Goal: Transaction & Acquisition: Purchase product/service

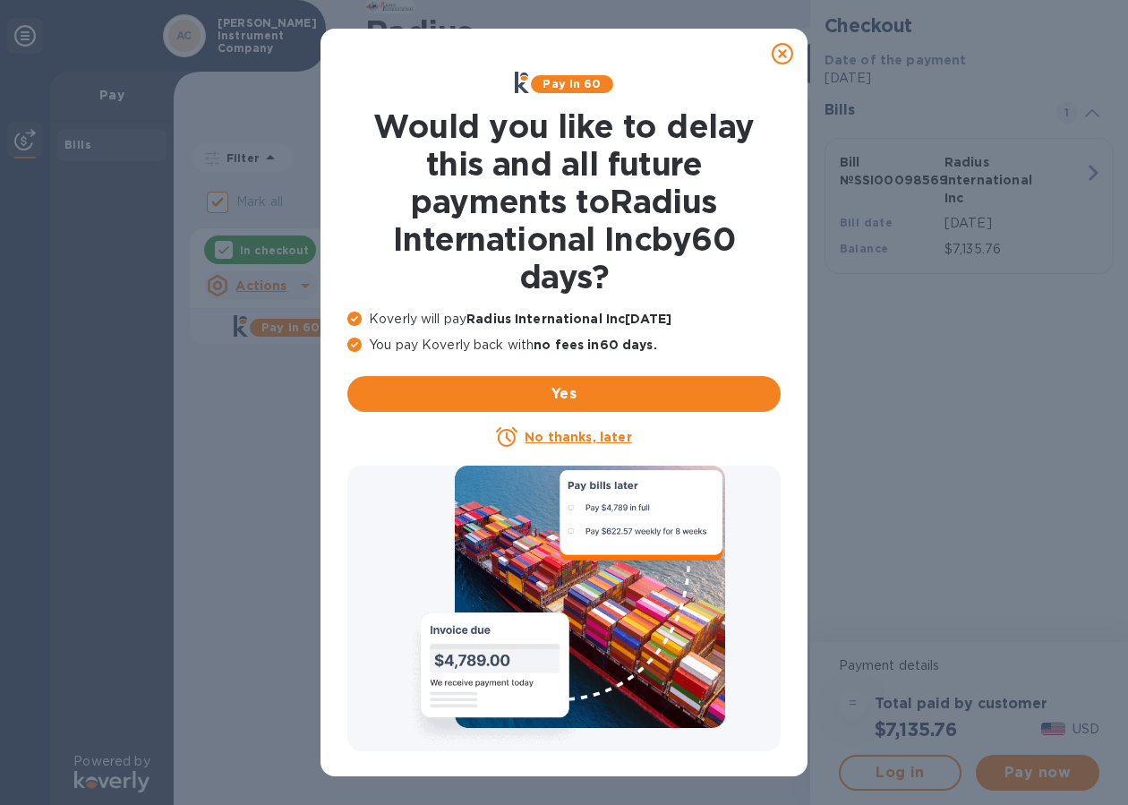
click at [570, 441] on u "No thanks, later" at bounding box center [578, 437] width 107 height 14
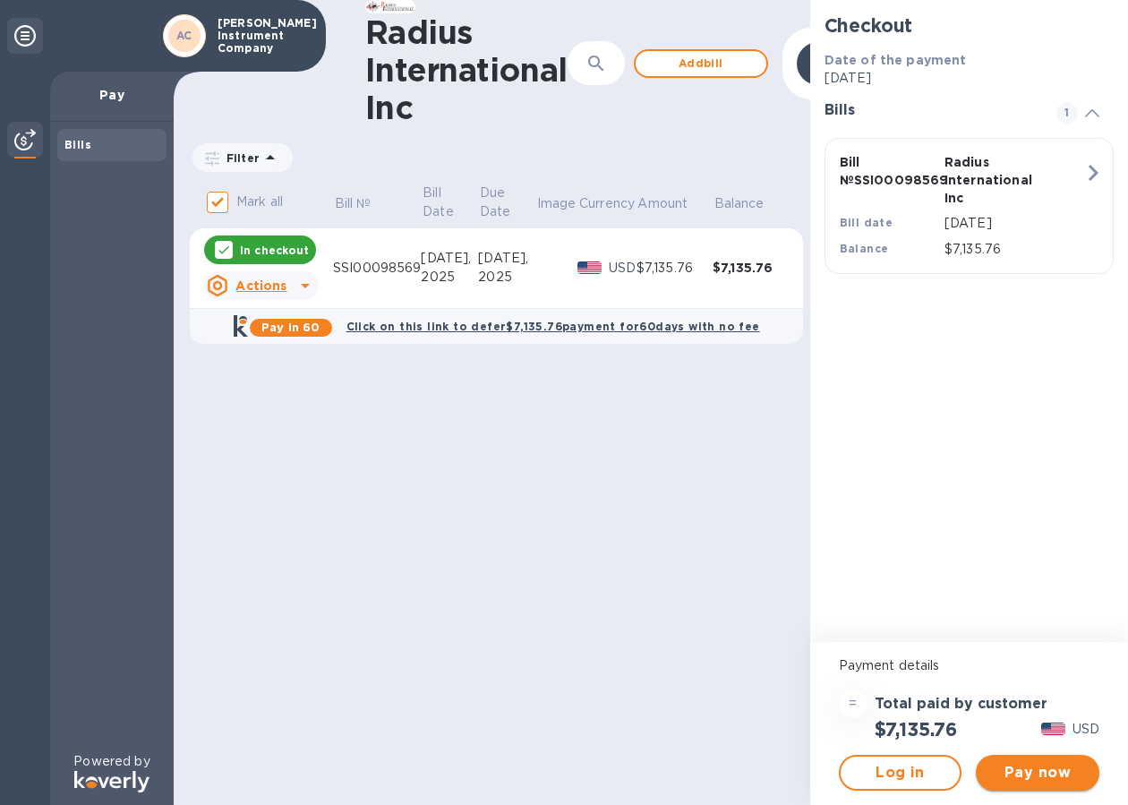
click at [1012, 776] on span "Pay now" at bounding box center [1037, 772] width 95 height 21
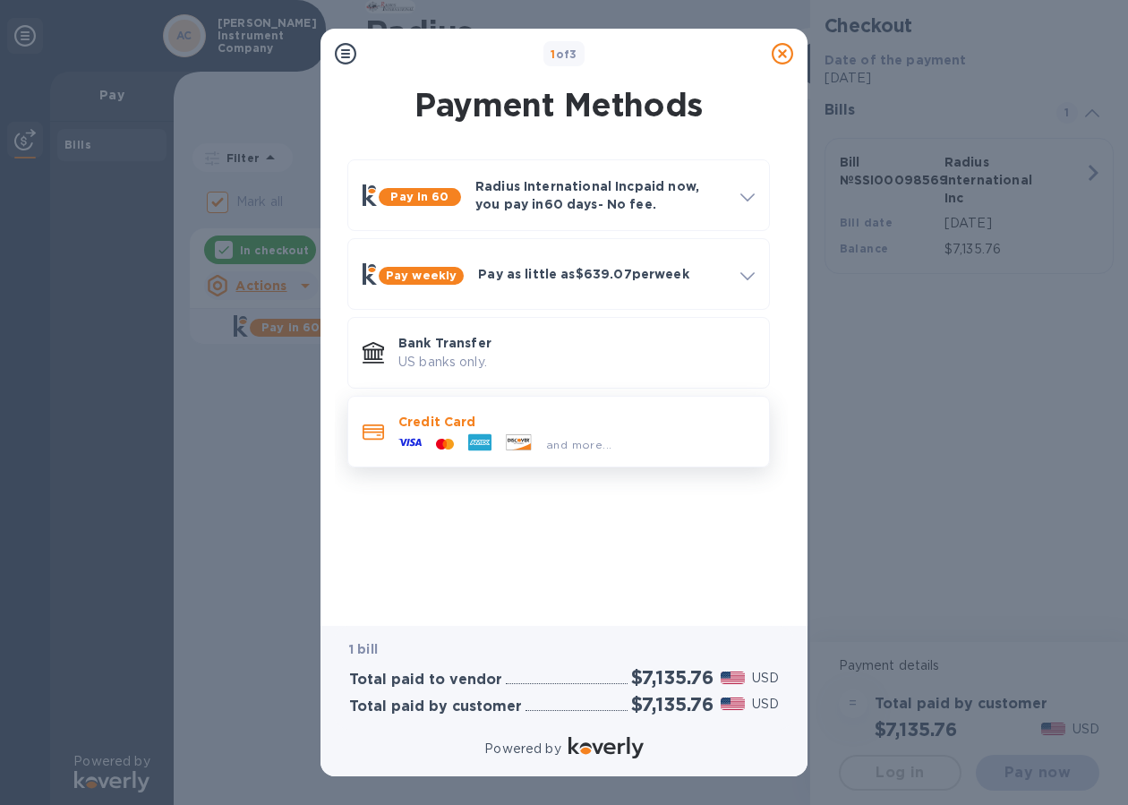
click at [616, 436] on div "and more..." at bounding box center [576, 441] width 356 height 20
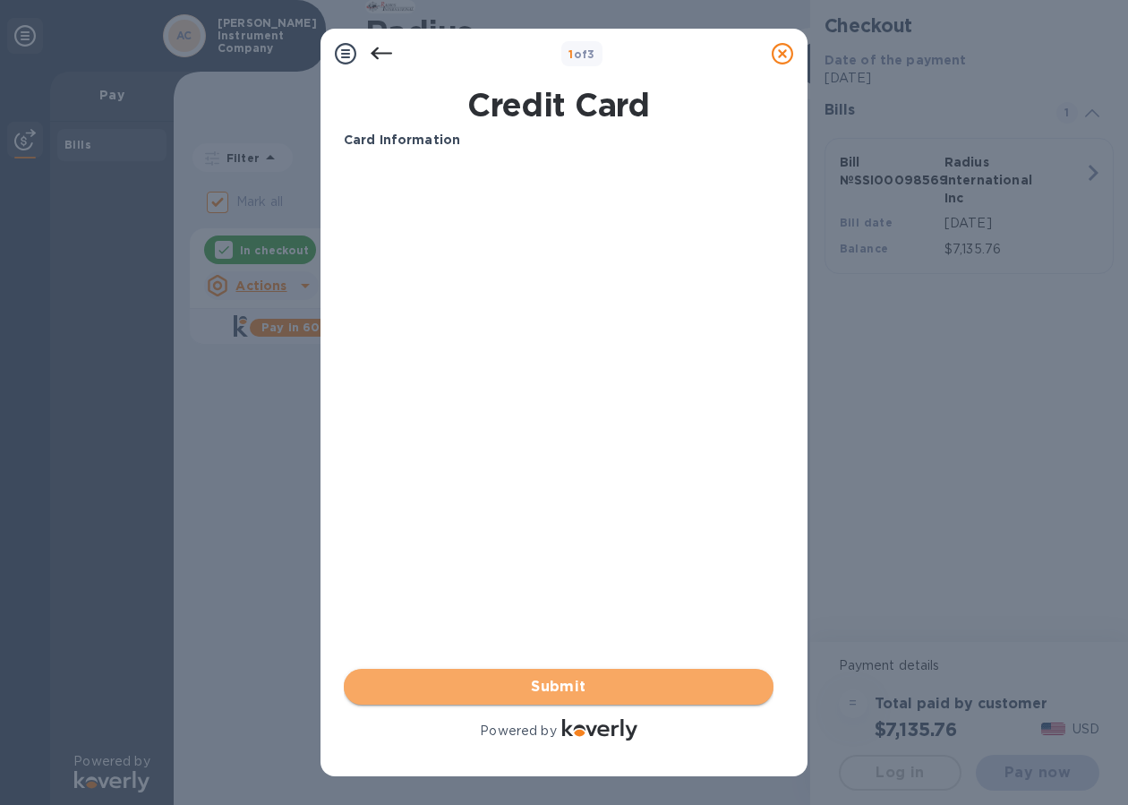
click at [468, 681] on span "Submit" at bounding box center [558, 686] width 401 height 21
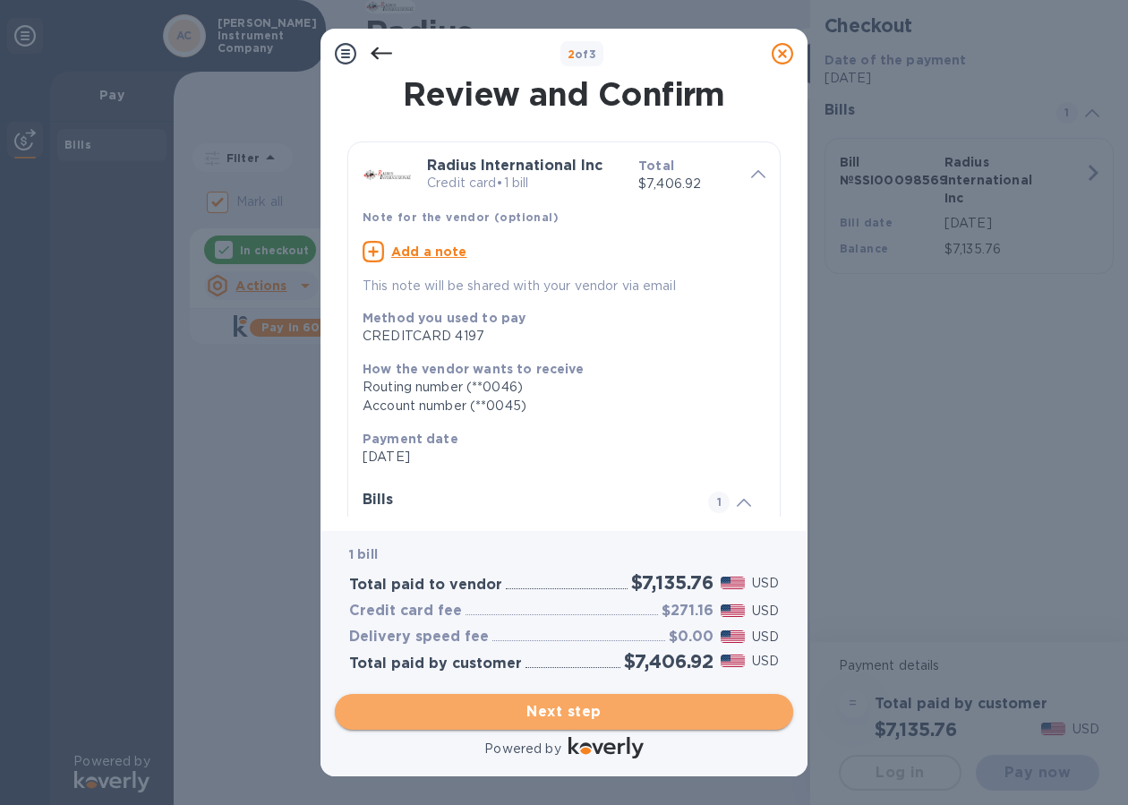
click at [483, 722] on button "Next step" at bounding box center [564, 712] width 458 height 36
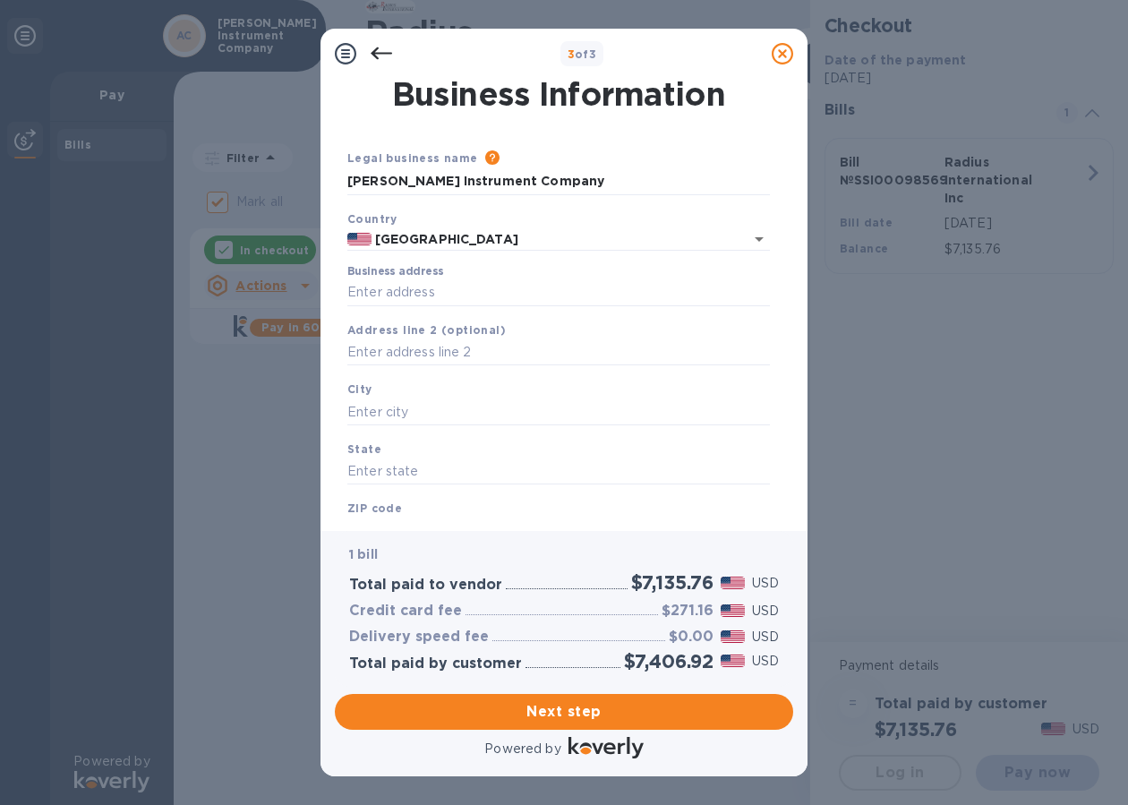
click at [428, 276] on label "Business address" at bounding box center [395, 272] width 96 height 11
click at [428, 279] on input "Business address" at bounding box center [558, 292] width 423 height 27
click at [415, 294] on input "Business address" at bounding box center [558, 292] width 423 height 27
type input "[STREET_ADDRESS][PERSON_NAME]"
click at [435, 351] on input "text" at bounding box center [558, 352] width 423 height 27
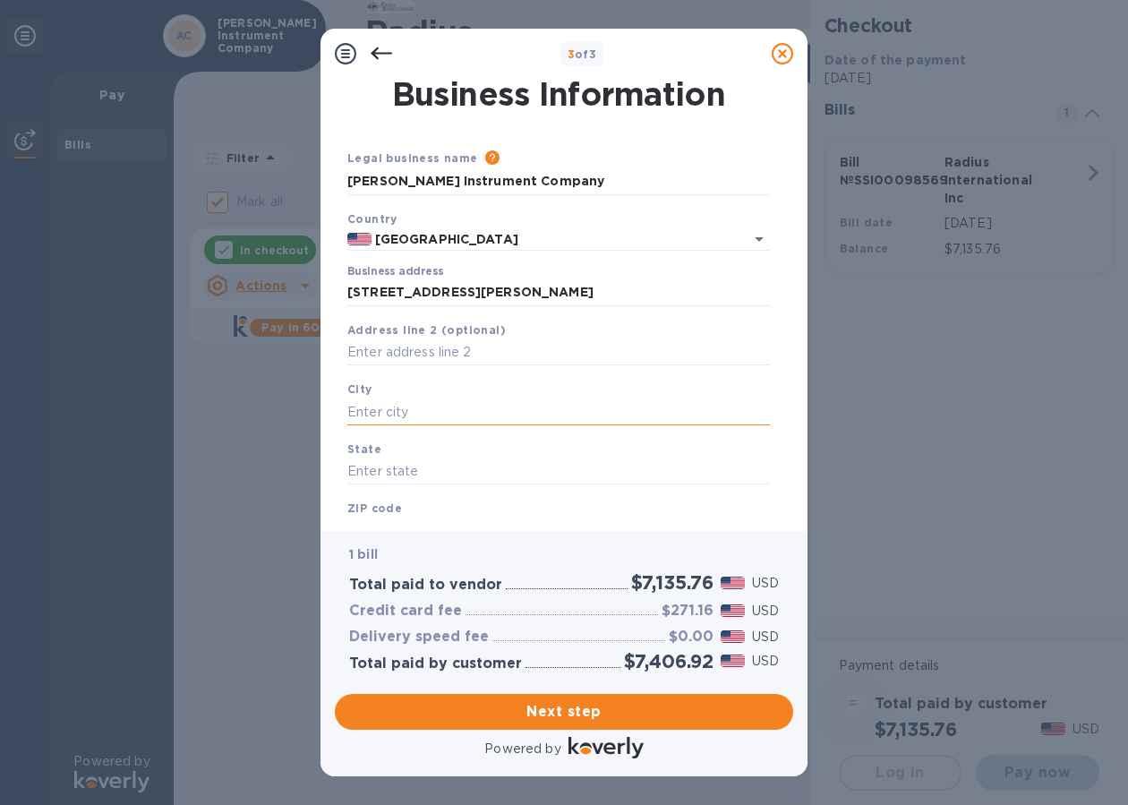
click at [397, 410] on input "text" at bounding box center [558, 411] width 423 height 27
type input "[GEOGRAPHIC_DATA]"
type input "FL"
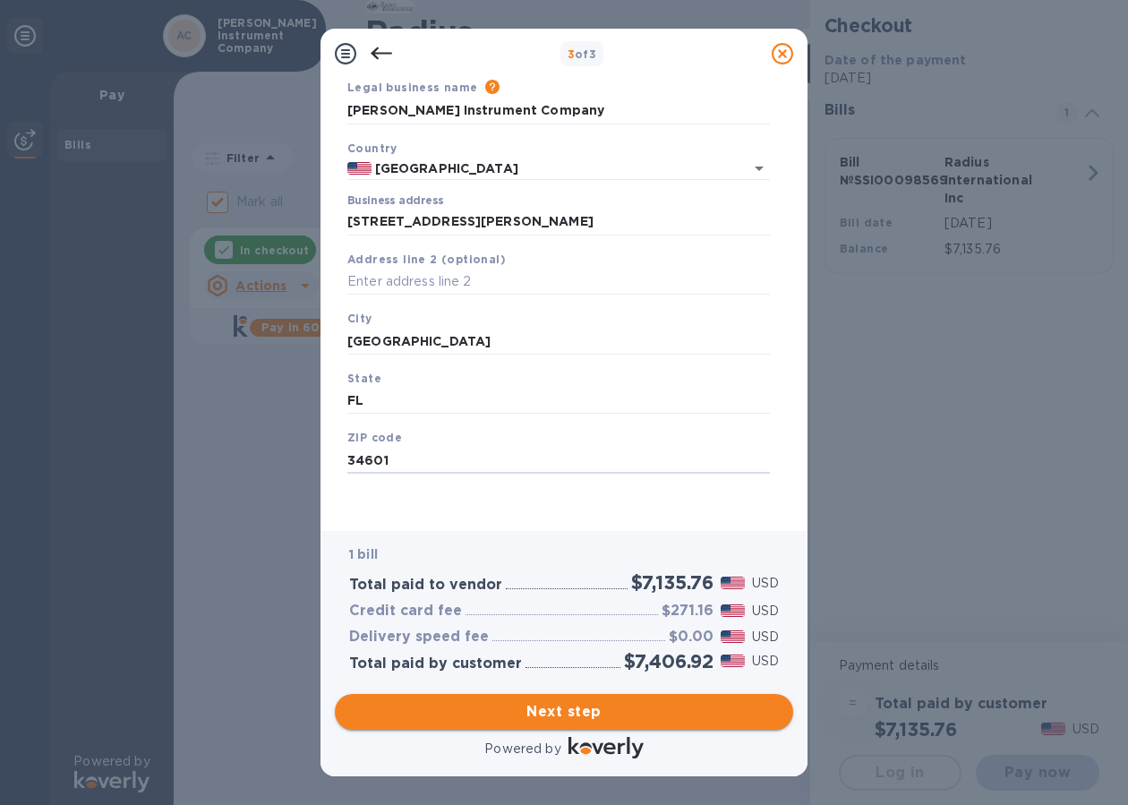
type input "34601"
click at [498, 722] on span "Next step" at bounding box center [564, 711] width 430 height 21
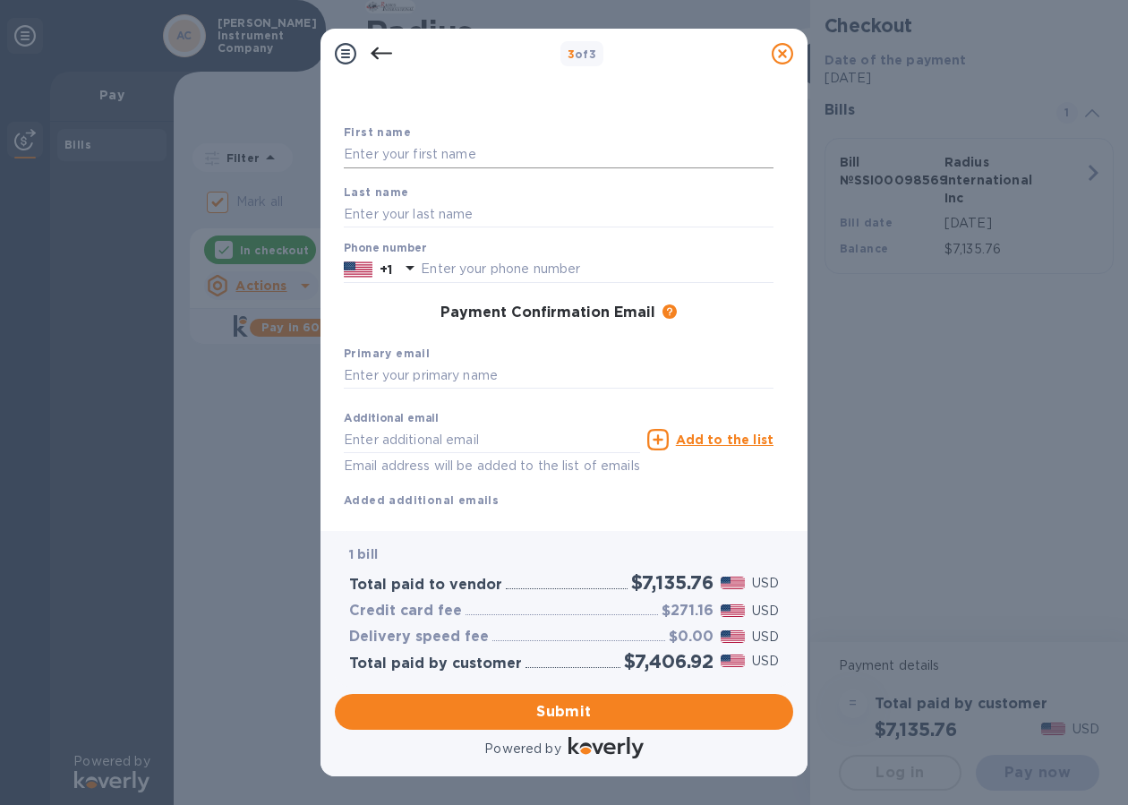
click at [396, 163] on input "text" at bounding box center [559, 154] width 430 height 27
type input "[PERSON_NAME]"
type input "8772416747"
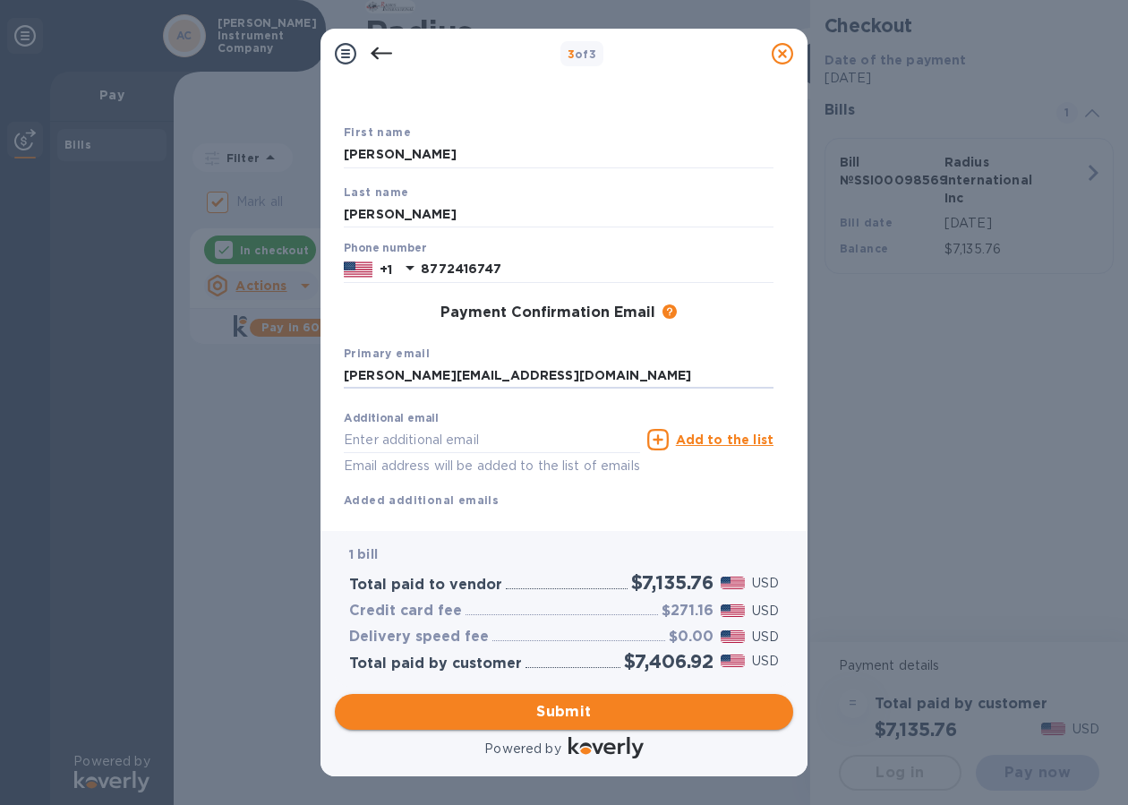
type input "[PERSON_NAME][EMAIL_ADDRESS][DOMAIN_NAME]"
click at [491, 708] on span "Submit" at bounding box center [564, 711] width 430 height 21
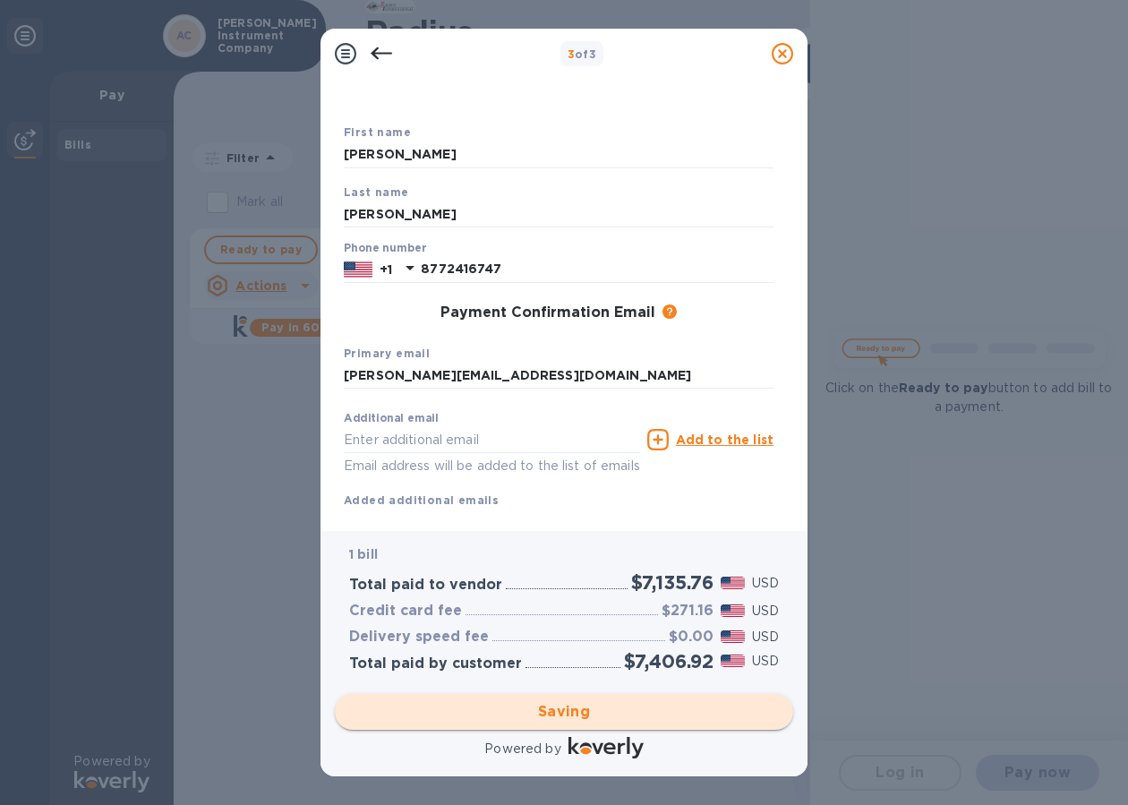
checkbox input "false"
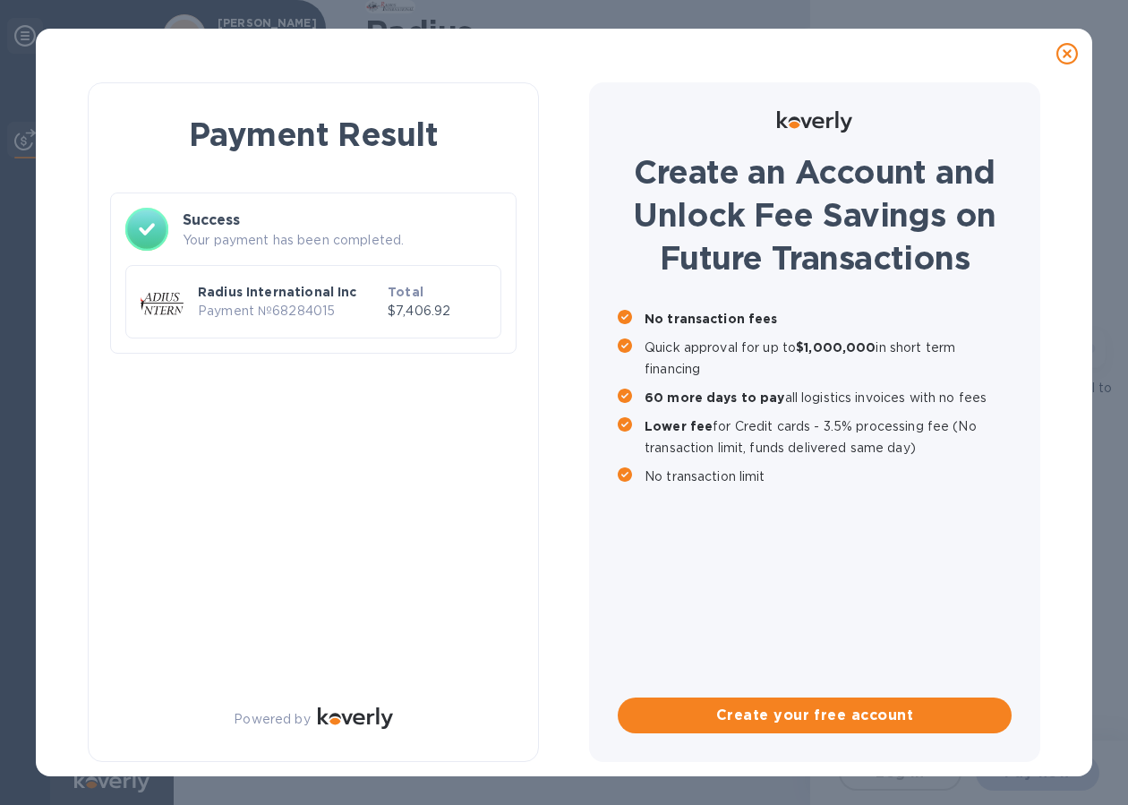
scroll to position [0, 0]
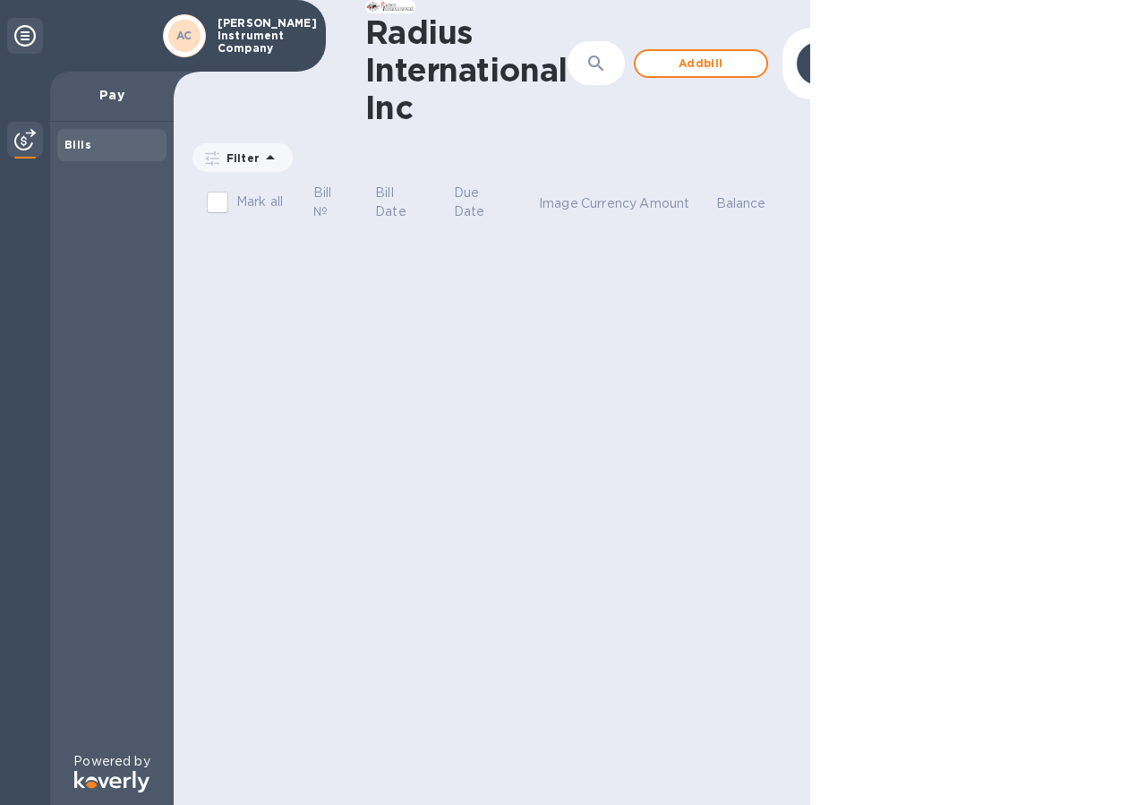
click at [105, 92] on p "Pay" at bounding box center [111, 95] width 95 height 18
click at [119, 101] on p "Pay" at bounding box center [111, 95] width 95 height 18
click at [692, 57] on span "Add bill" at bounding box center [701, 63] width 102 height 21
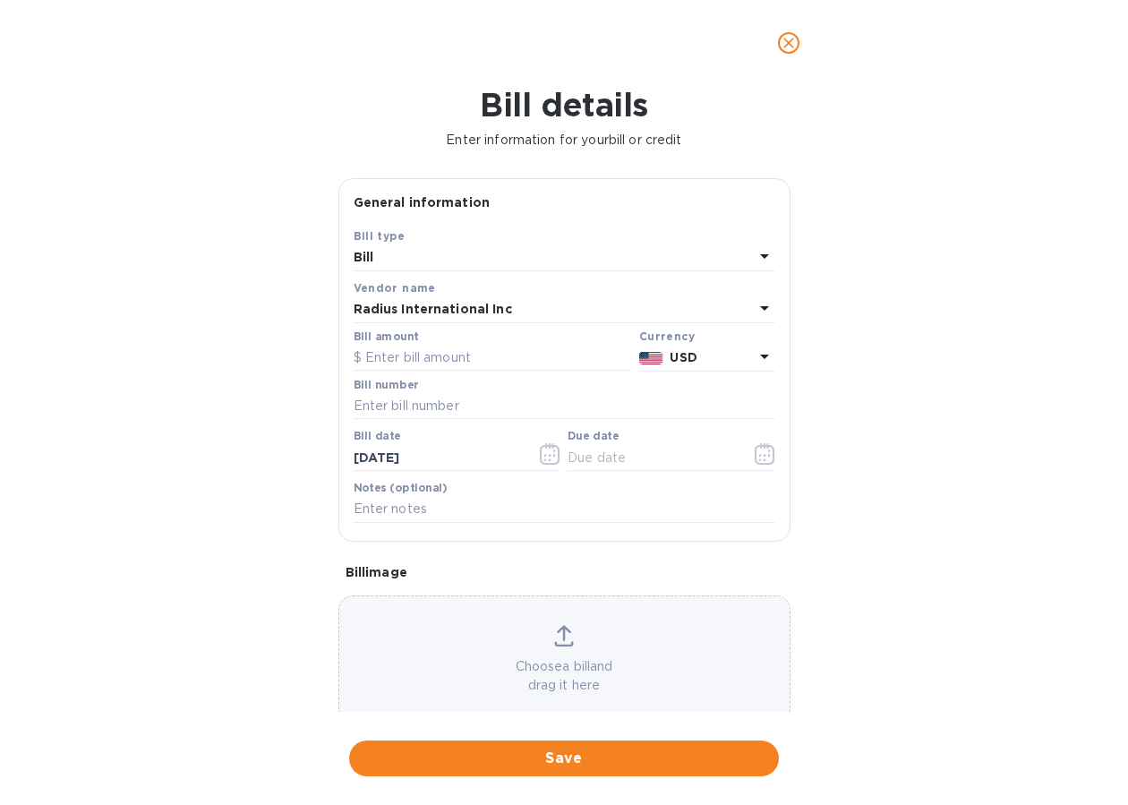
click at [454, 258] on div "Bill" at bounding box center [554, 257] width 400 height 25
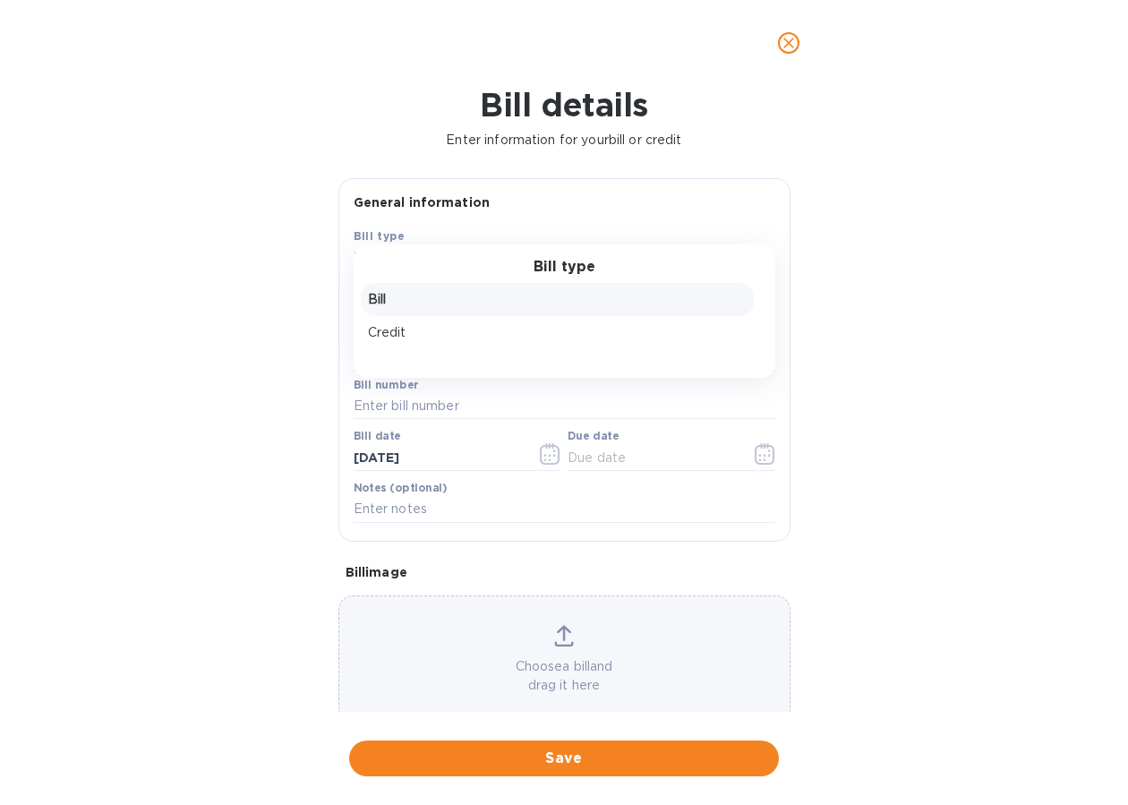
click at [454, 258] on div "Bill type Bill Credit" at bounding box center [565, 310] width 422 height 133
click at [423, 296] on p "Bill" at bounding box center [557, 299] width 379 height 19
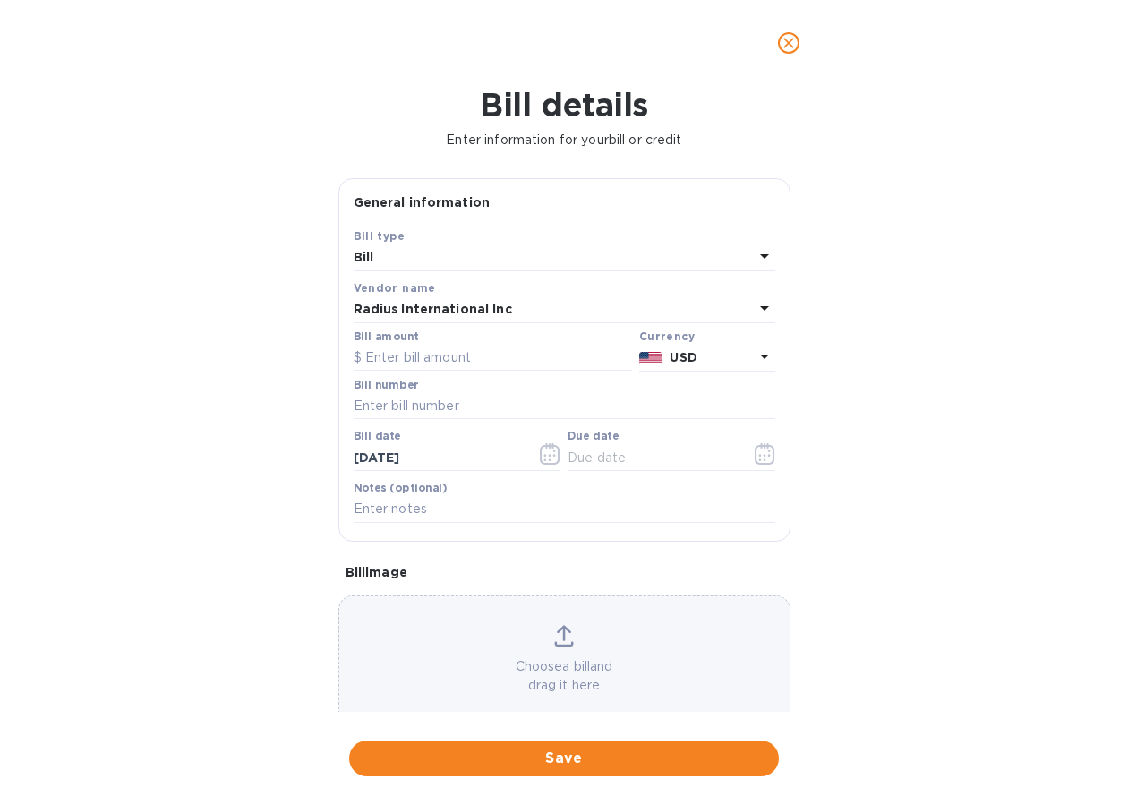
click at [423, 297] on div "Radius International Inc" at bounding box center [554, 309] width 400 height 25
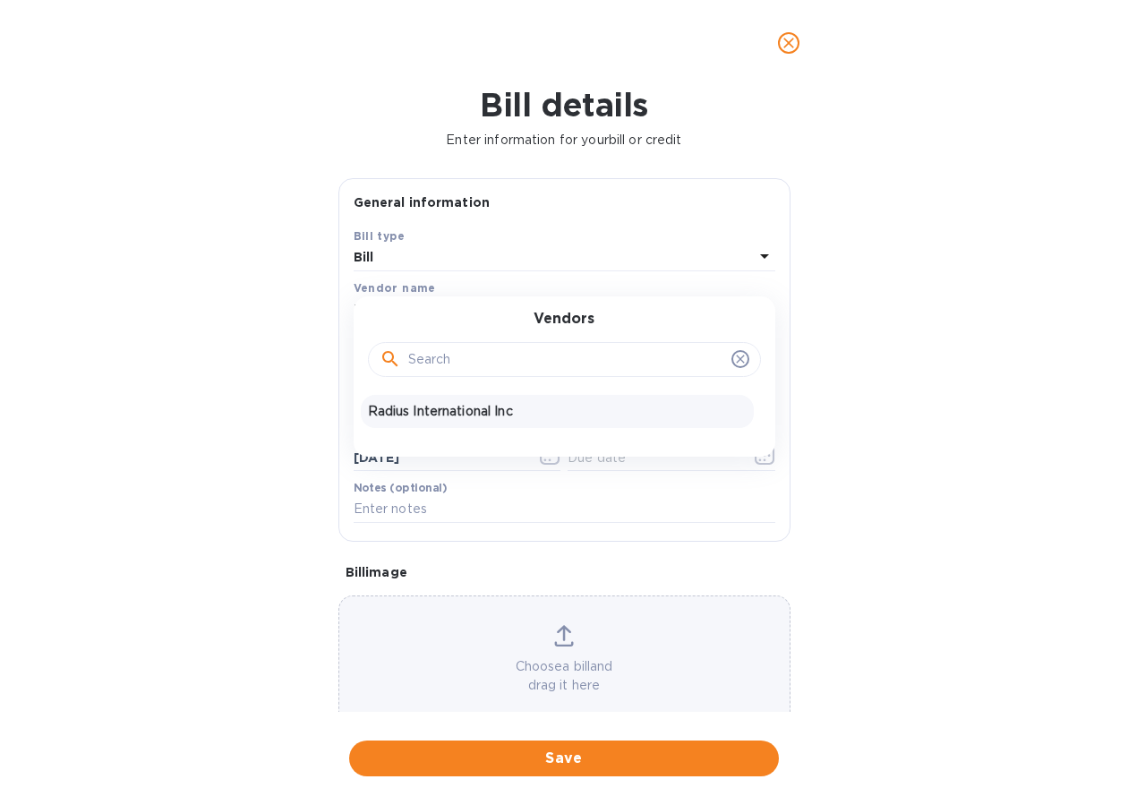
click at [423, 296] on div "Vendors Radius International Inc" at bounding box center [565, 376] width 422 height 160
click at [265, 341] on div "Bill details Enter information for your bill or credit General information Save…" at bounding box center [564, 445] width 1128 height 719
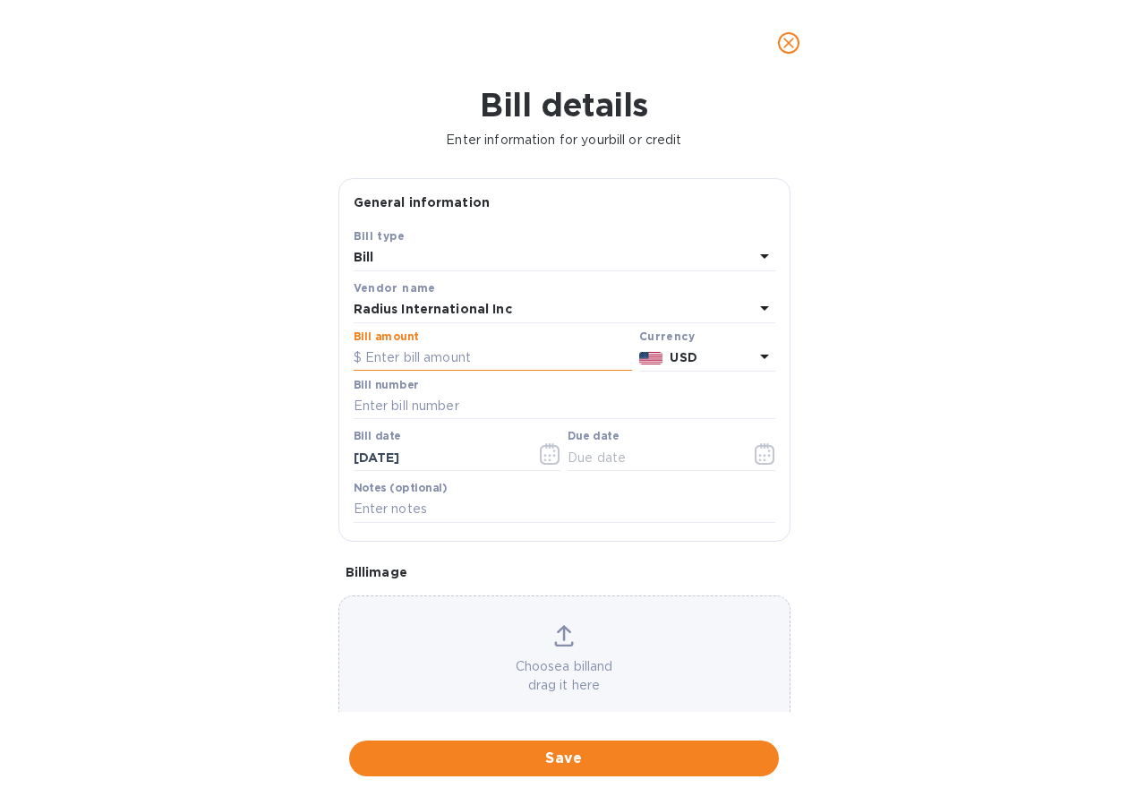
click at [424, 366] on input "text" at bounding box center [493, 358] width 278 height 27
click at [423, 366] on input "text" at bounding box center [493, 358] width 278 height 27
type input "4,249.98"
click at [404, 398] on input "text" at bounding box center [565, 406] width 422 height 27
type input "SSI00096883/A"
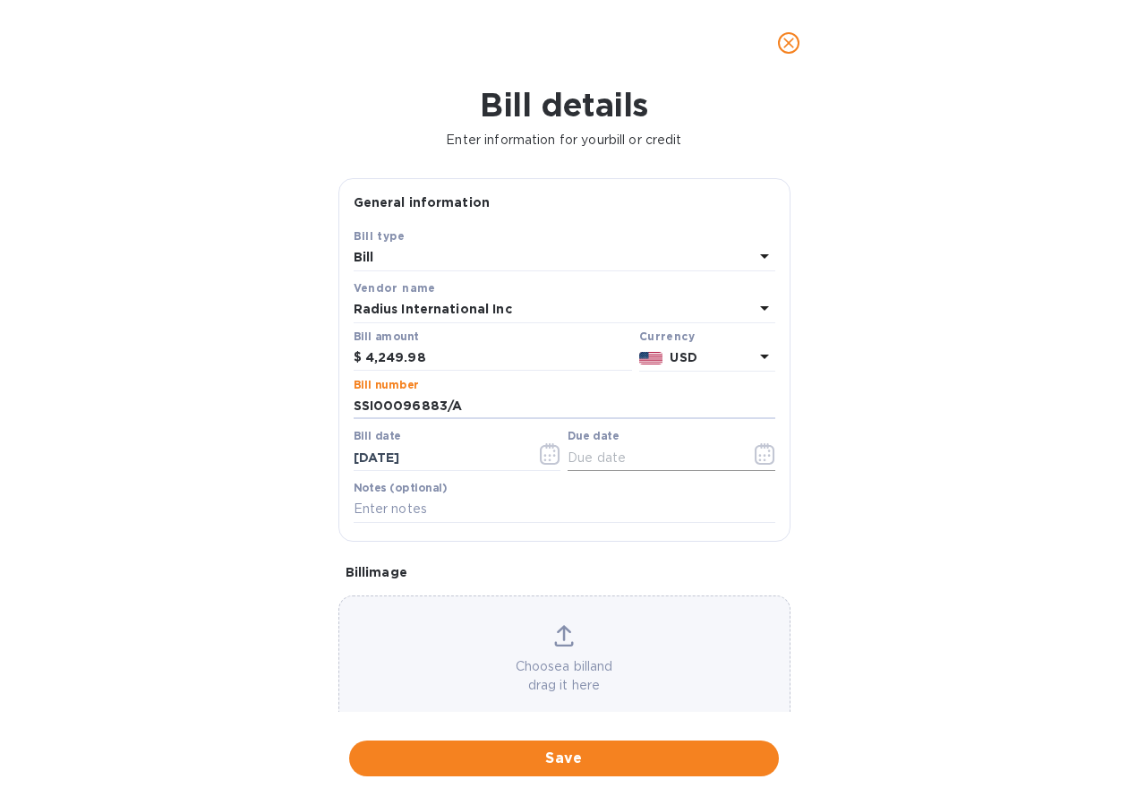
click at [651, 457] on input "text" at bounding box center [652, 457] width 169 height 27
click at [758, 463] on icon "button" at bounding box center [765, 453] width 21 height 21
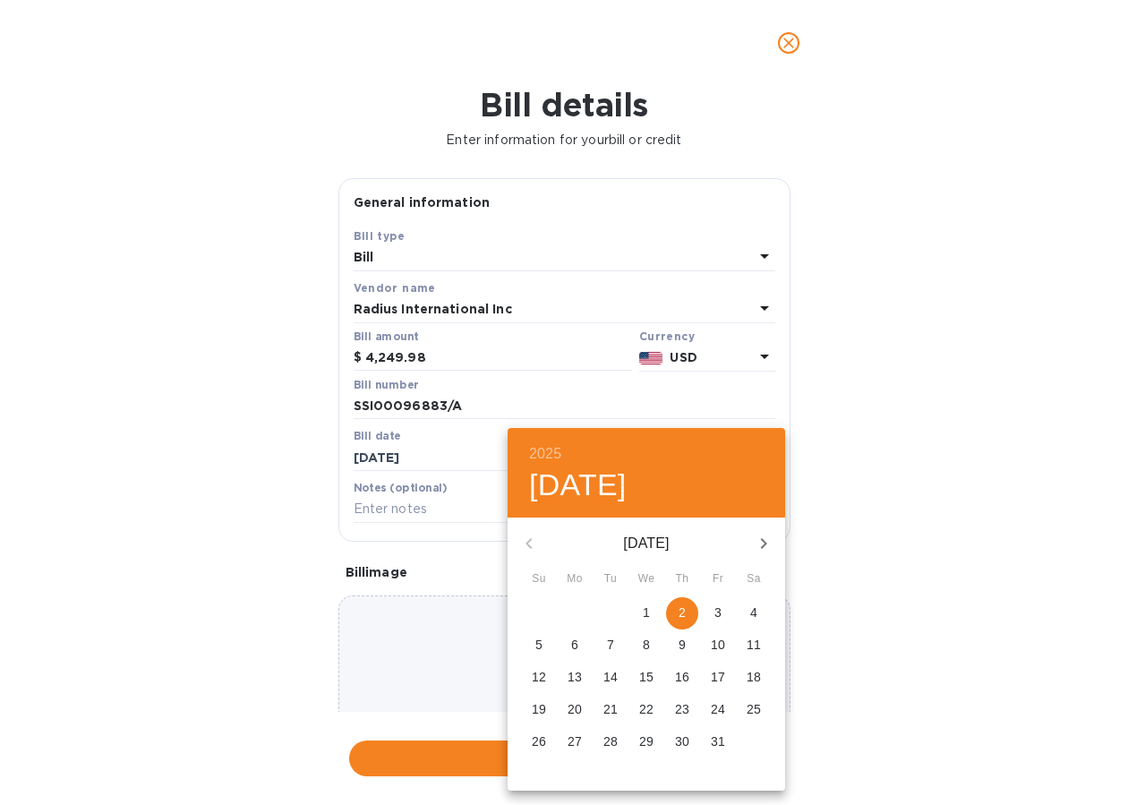
click at [534, 639] on span "5" at bounding box center [539, 645] width 32 height 18
type input "[DATE]"
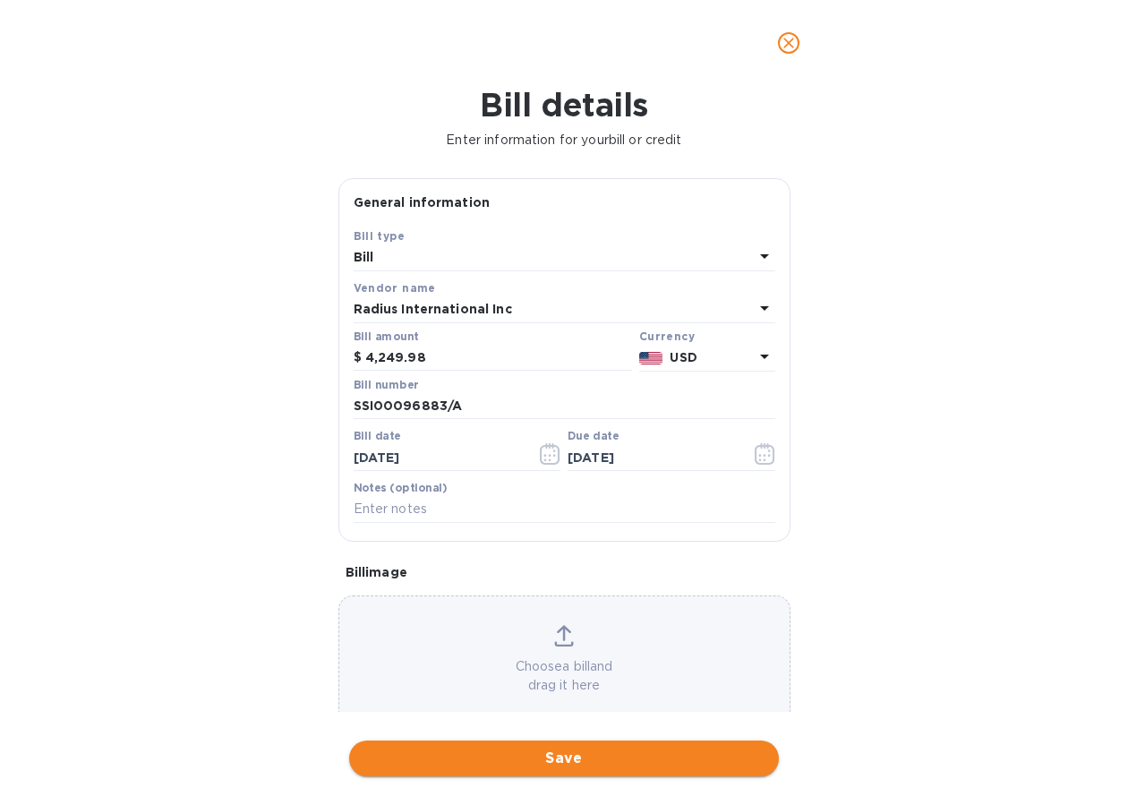
click at [515, 756] on span "Save" at bounding box center [563, 757] width 401 height 21
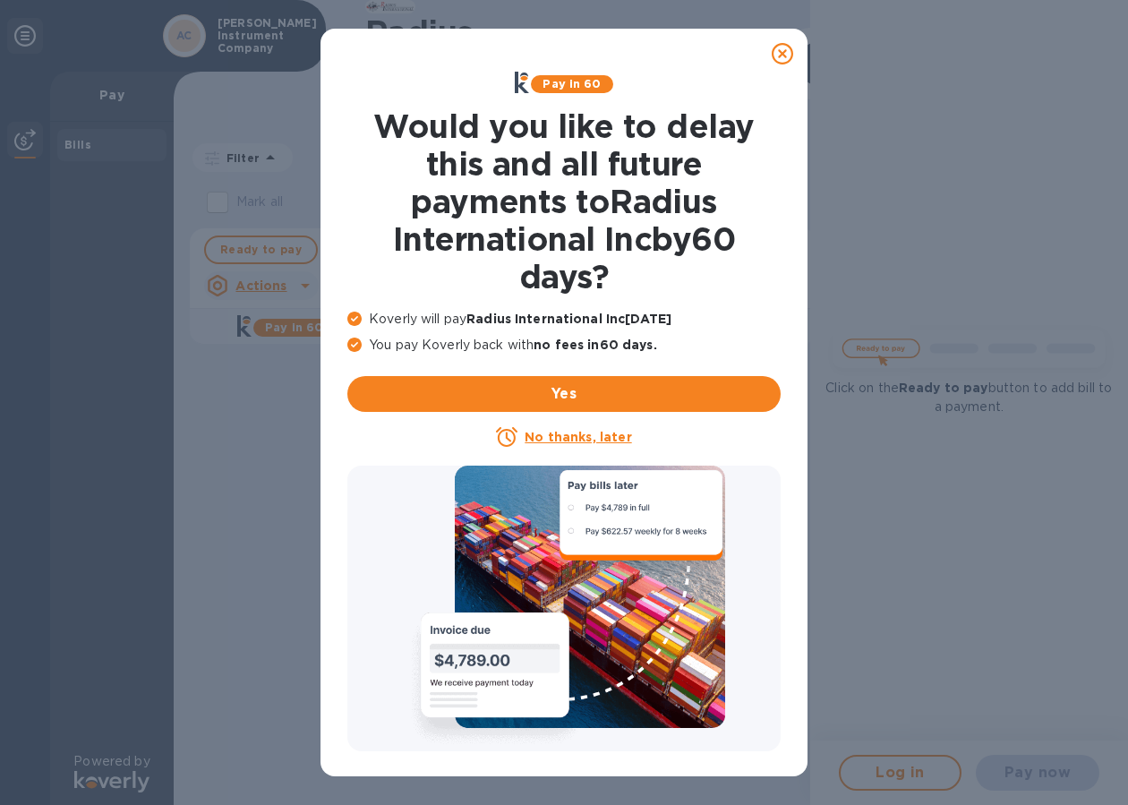
click at [781, 48] on icon at bounding box center [782, 53] width 21 height 21
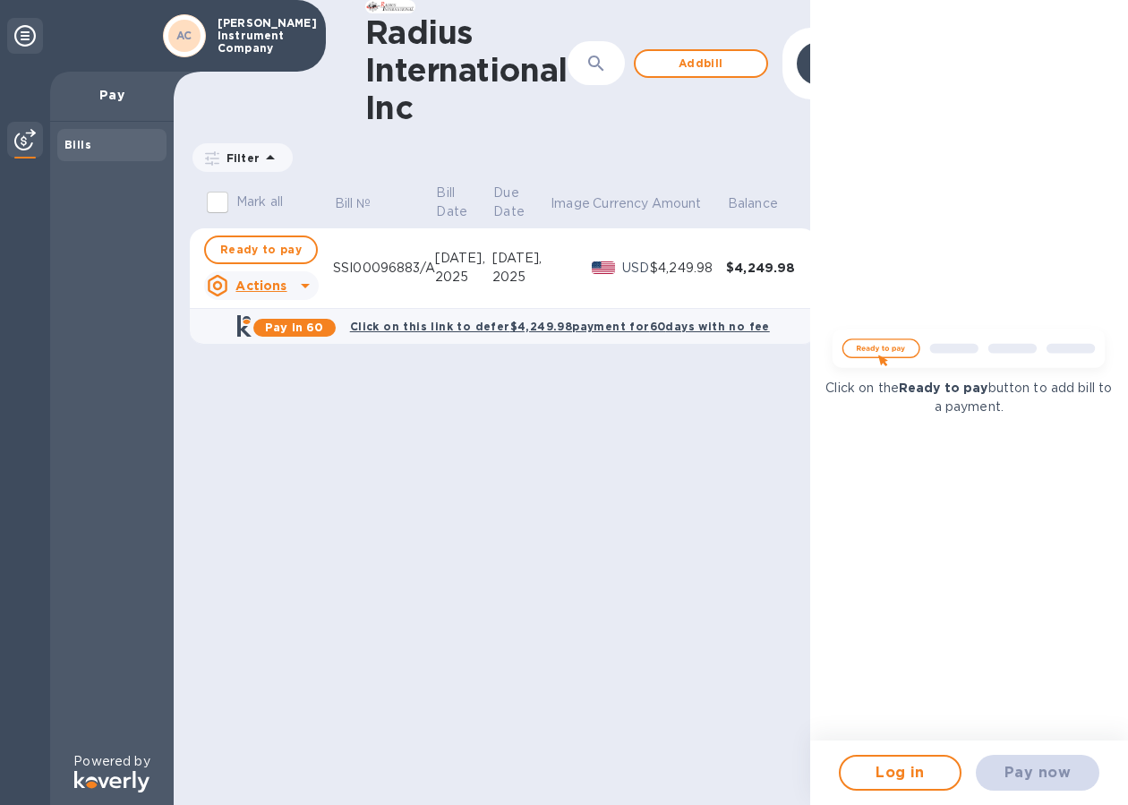
click at [389, 266] on div "SSI00096883/A" at bounding box center [384, 268] width 102 height 19
click at [293, 251] on span "Ready to pay" at bounding box center [260, 249] width 81 height 21
checkbox input "true"
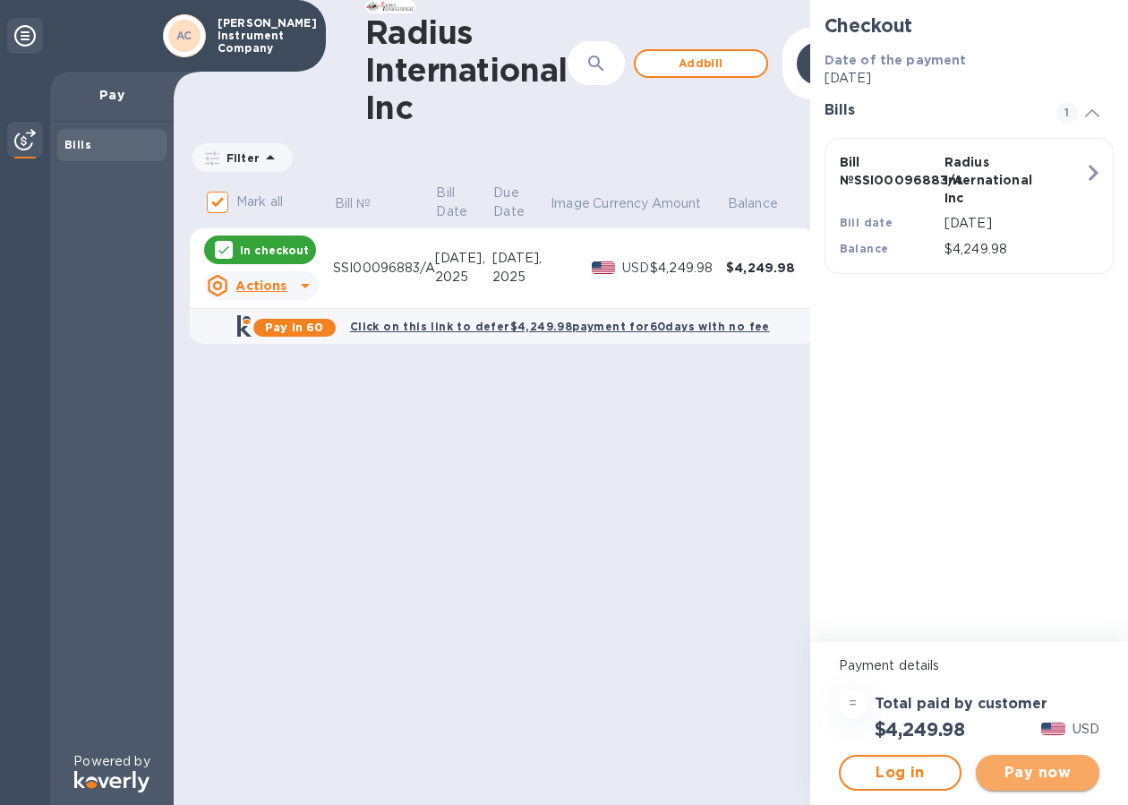
click at [991, 773] on span "Pay now" at bounding box center [1037, 772] width 95 height 21
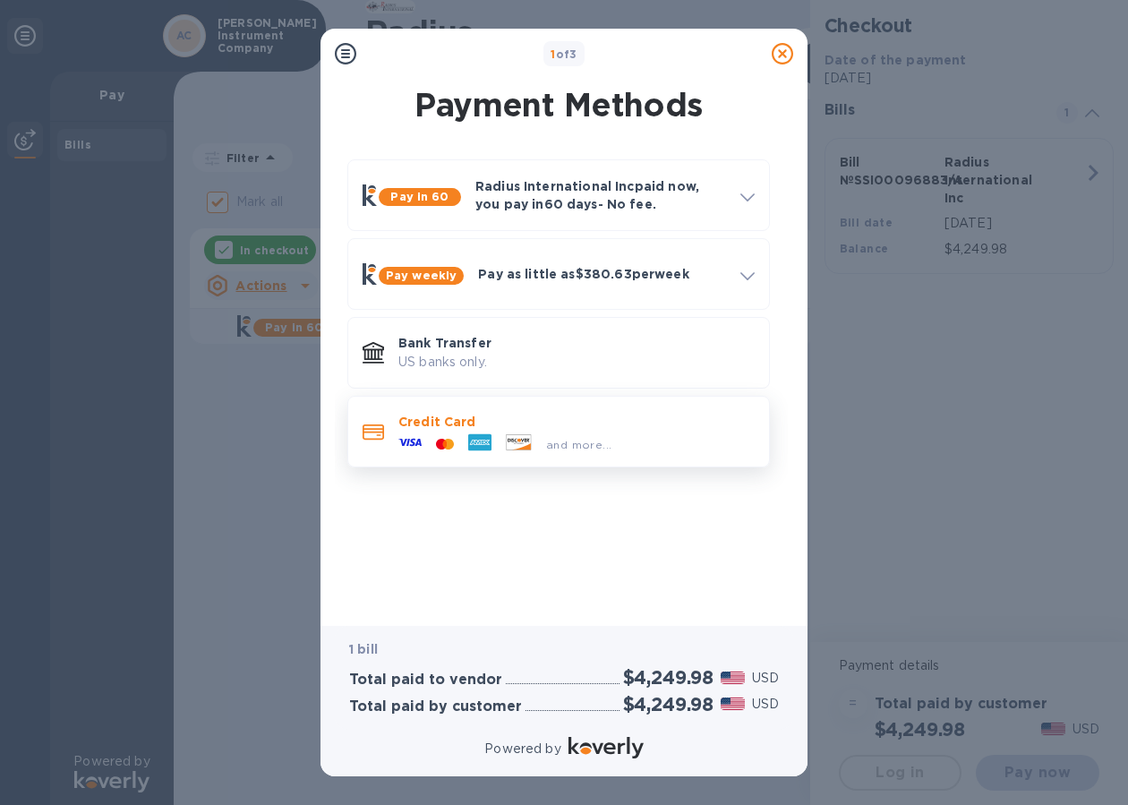
click at [562, 450] on span "and more..." at bounding box center [578, 444] width 65 height 13
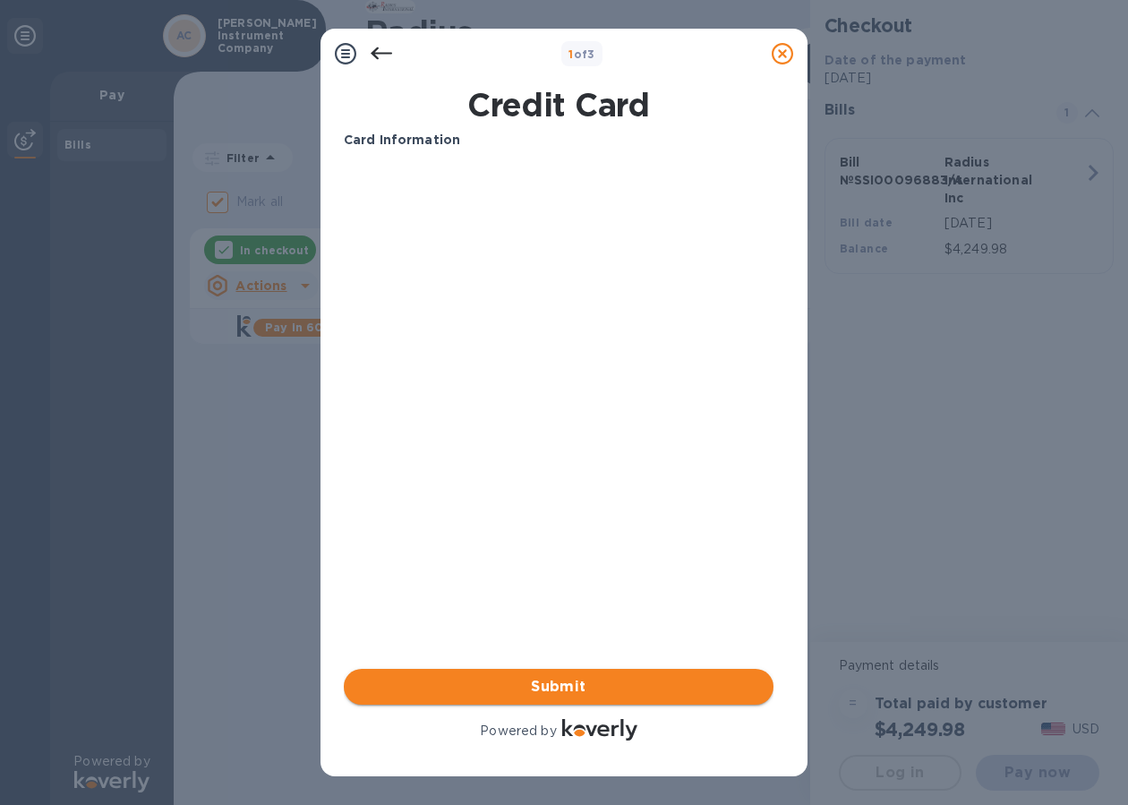
click at [580, 679] on span "Submit" at bounding box center [558, 686] width 401 height 21
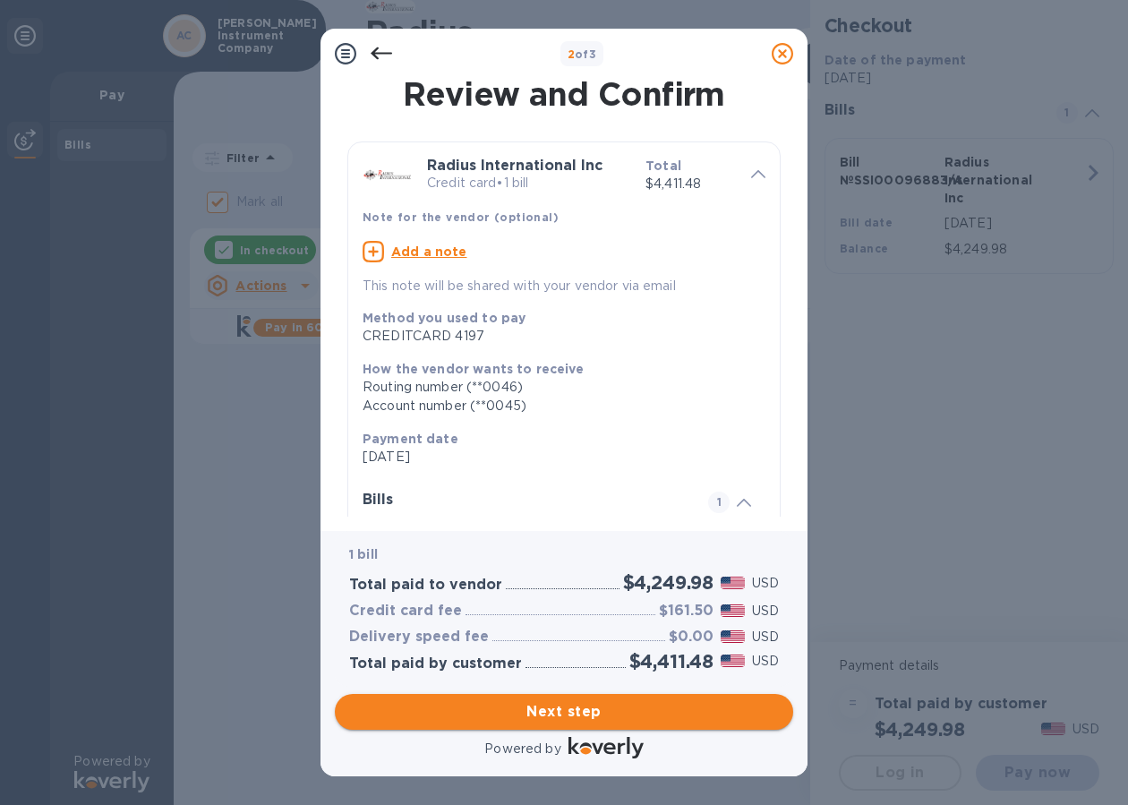
click at [568, 712] on span "Next step" at bounding box center [564, 711] width 430 height 21
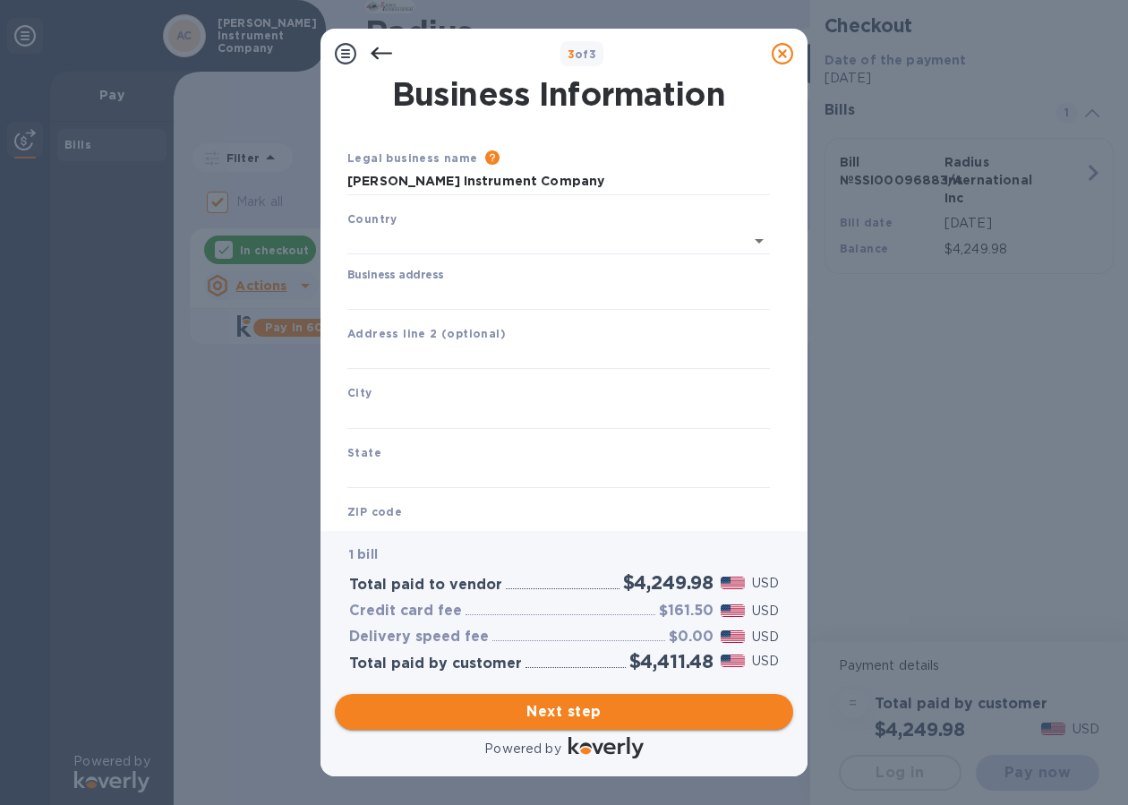
type input "[GEOGRAPHIC_DATA]"
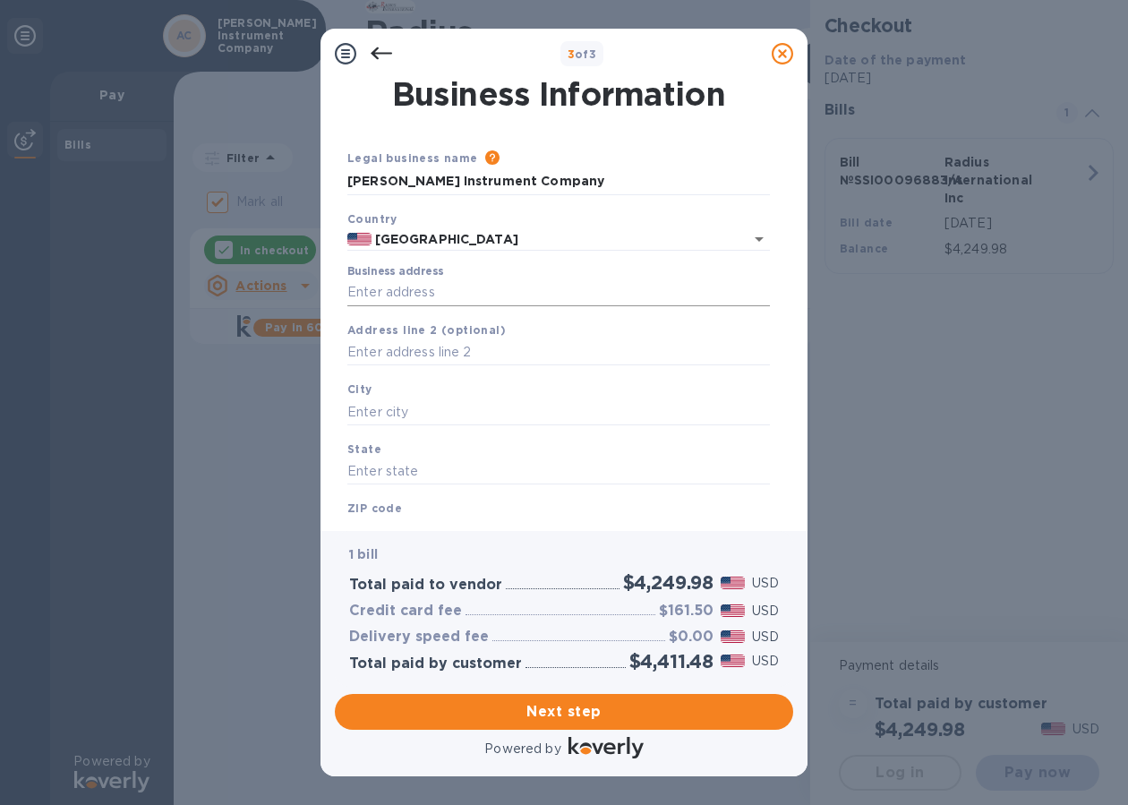
click at [444, 287] on input "Business address" at bounding box center [558, 292] width 423 height 27
type input "[STREET_ADDRESS][PERSON_NAME]"
click at [440, 402] on input "text" at bounding box center [558, 411] width 423 height 27
type input "[GEOGRAPHIC_DATA]"
type input "FL"
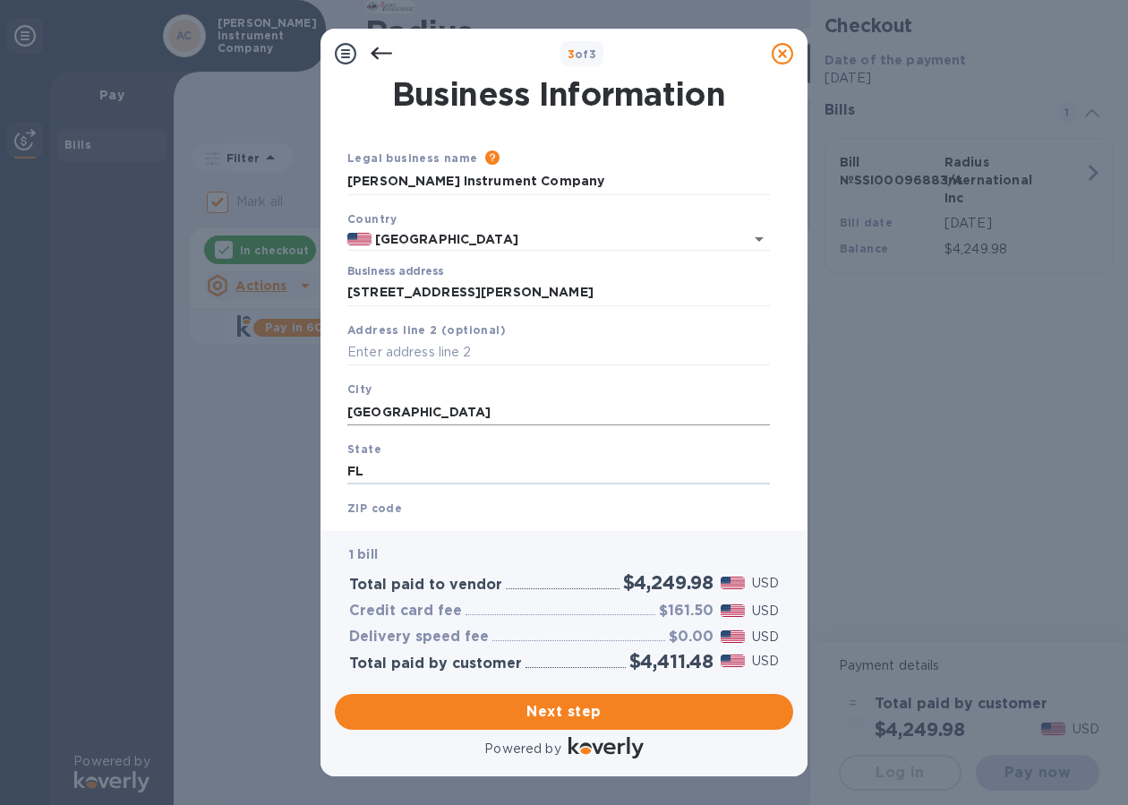
scroll to position [71, 0]
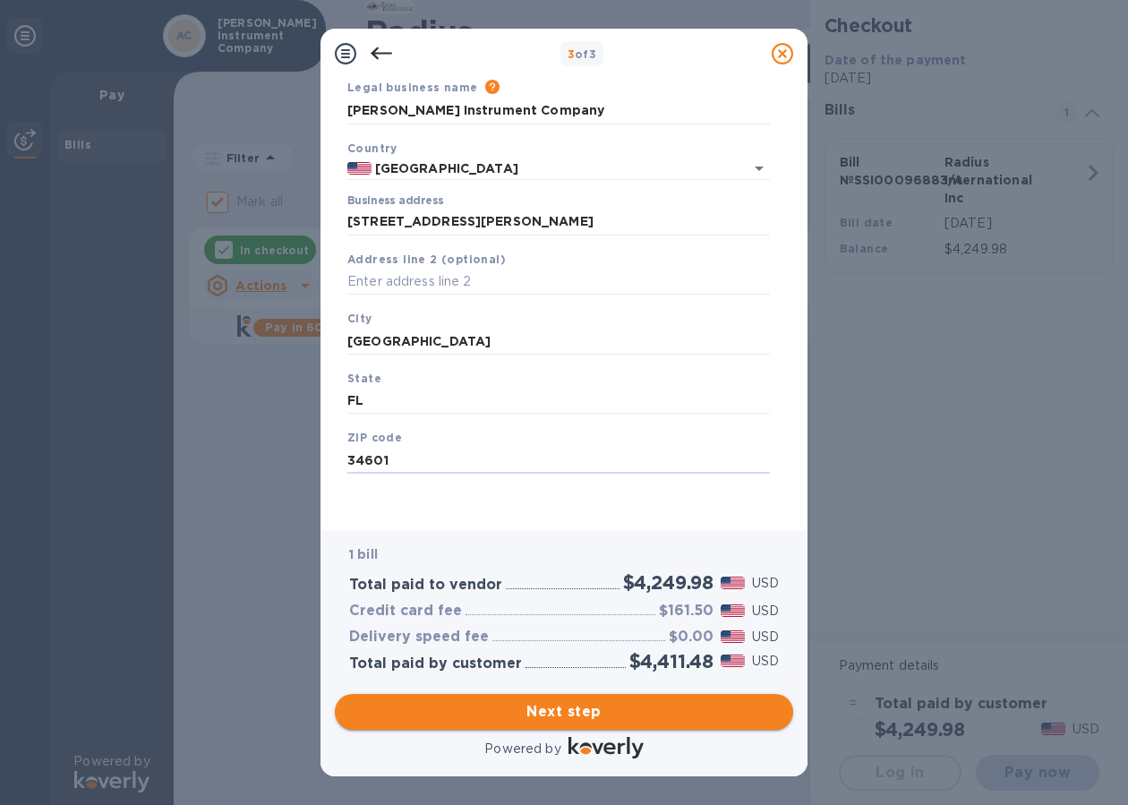
type input "34601"
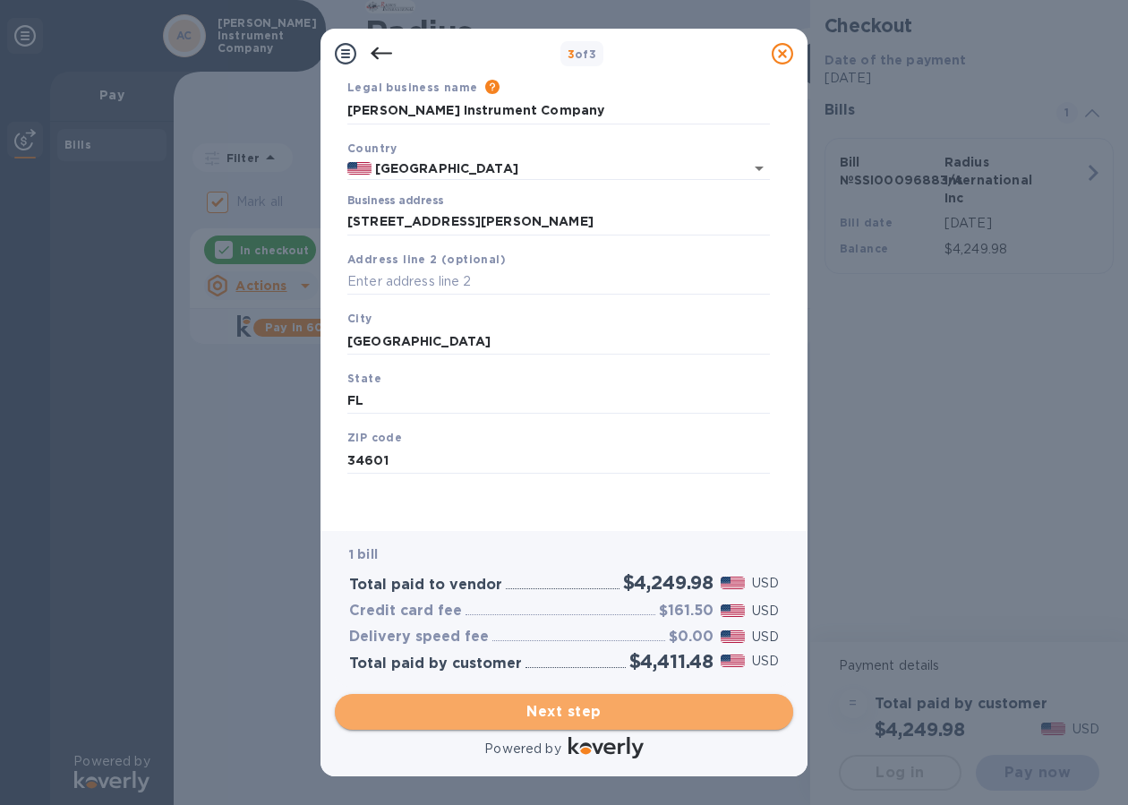
click at [575, 729] on button "Next step" at bounding box center [564, 712] width 458 height 36
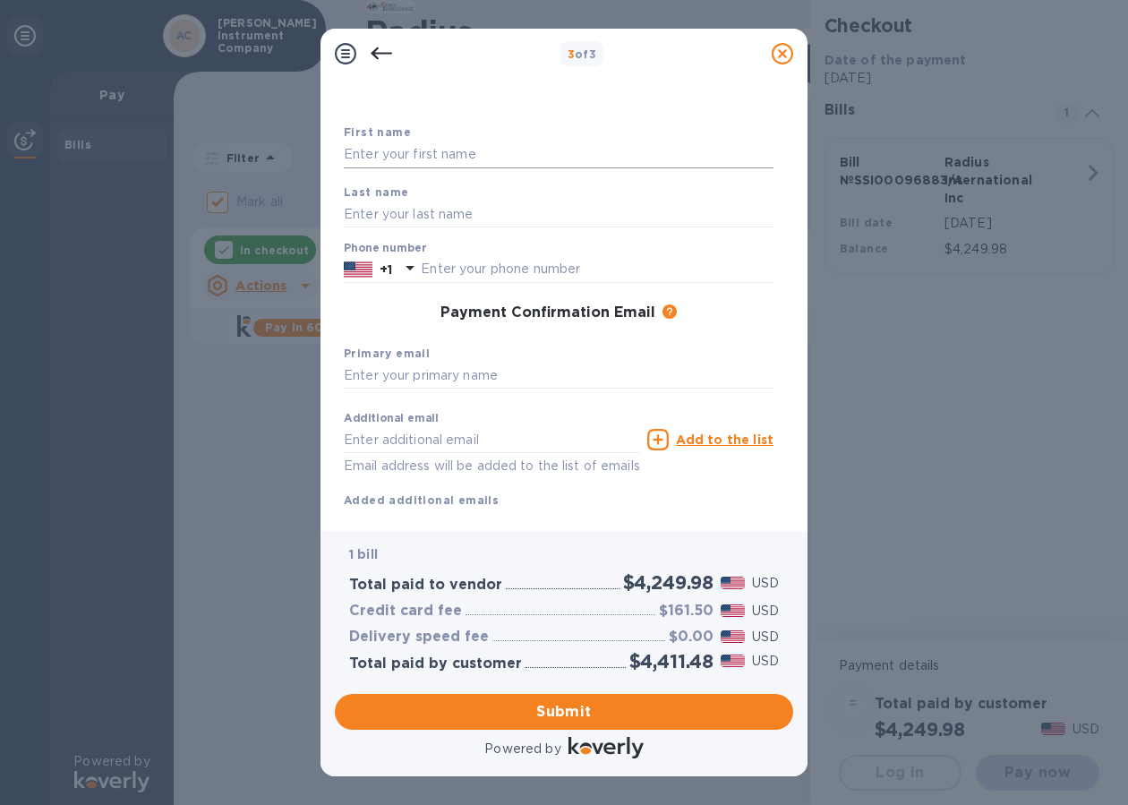
click at [497, 142] on input "text" at bounding box center [559, 154] width 430 height 27
type input "[PERSON_NAME]"
type input "8772416747"
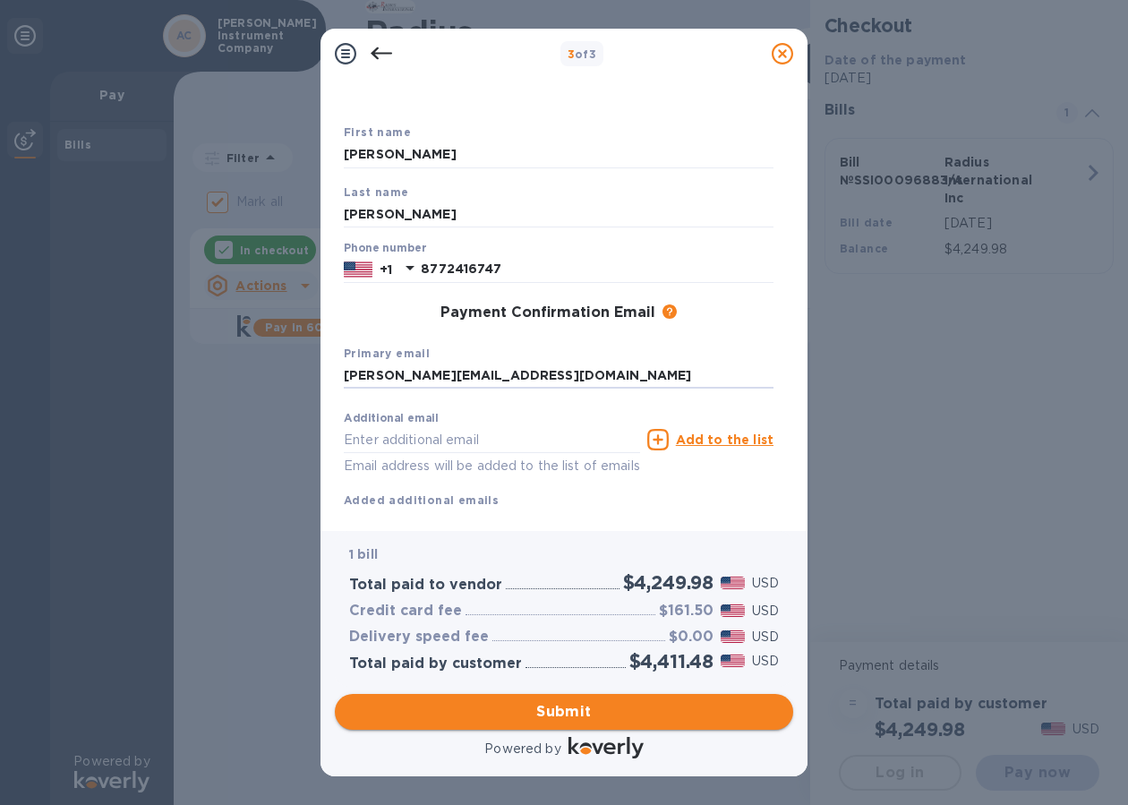
type input "[PERSON_NAME][EMAIL_ADDRESS][DOMAIN_NAME]"
click at [518, 706] on span "Submit" at bounding box center [564, 711] width 430 height 21
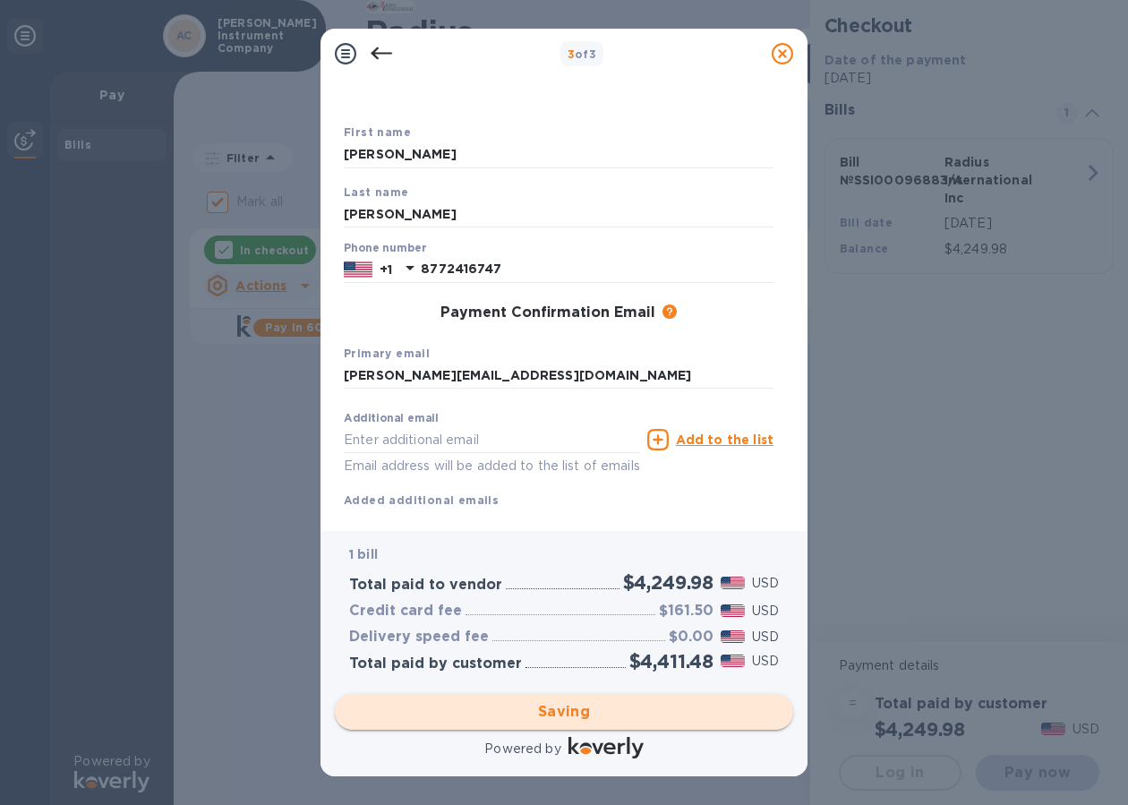
checkbox input "false"
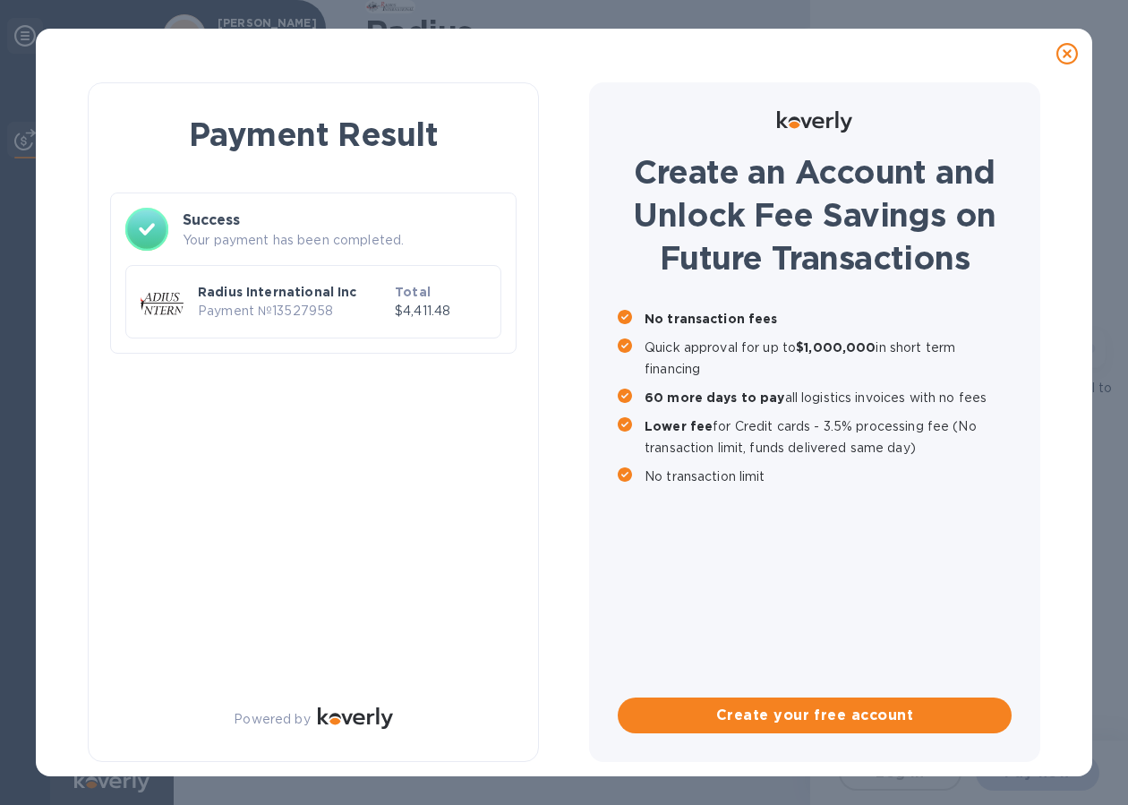
scroll to position [0, 0]
